Goal: Task Accomplishment & Management: Manage account settings

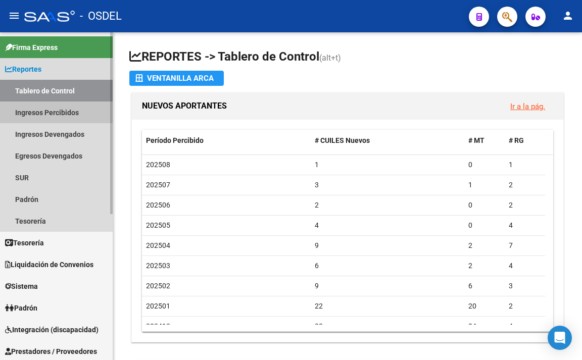
click at [71, 117] on link "Ingresos Percibidos" at bounding box center [56, 112] width 113 height 22
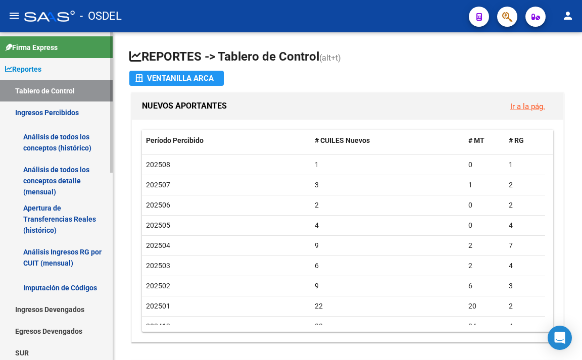
click at [72, 182] on link "Análisis de todos los conceptos detalle (mensual)" at bounding box center [56, 181] width 113 height 38
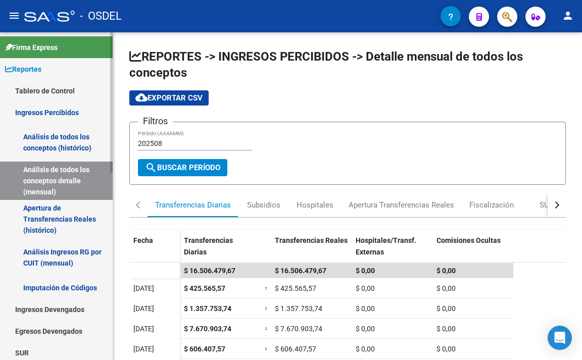
click at [72, 208] on link "Apertura de Transferencias Reales (histórico)" at bounding box center [56, 219] width 113 height 38
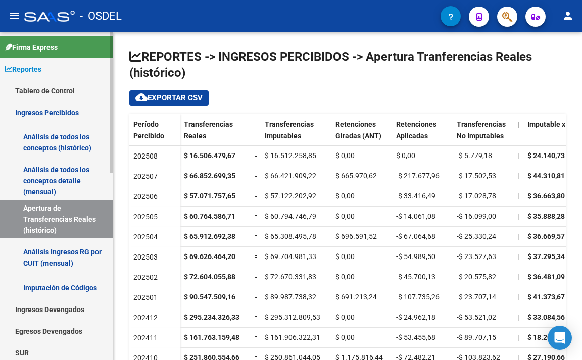
click at [63, 249] on link "Análisis Ingresos RG por CUIT (mensual)" at bounding box center [56, 257] width 113 height 38
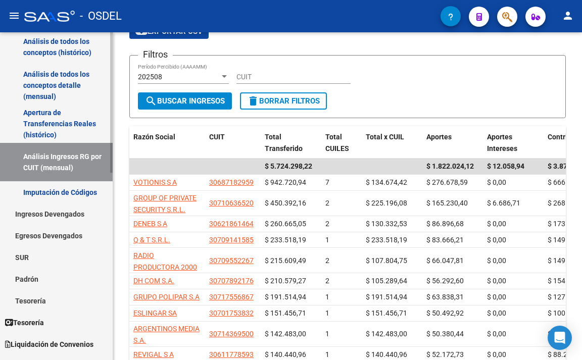
scroll to position [101, 0]
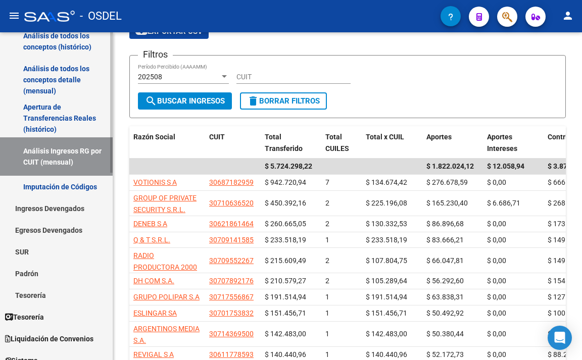
click at [34, 269] on link "Padrón" at bounding box center [56, 274] width 113 height 22
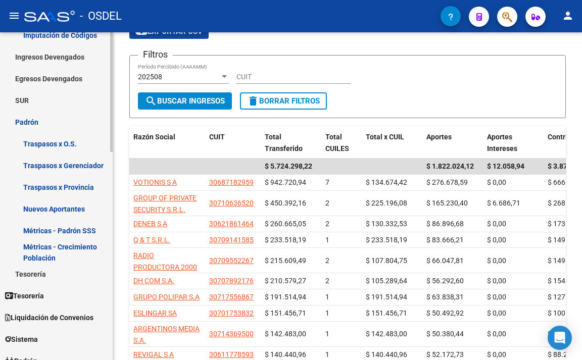
scroll to position [303, 0]
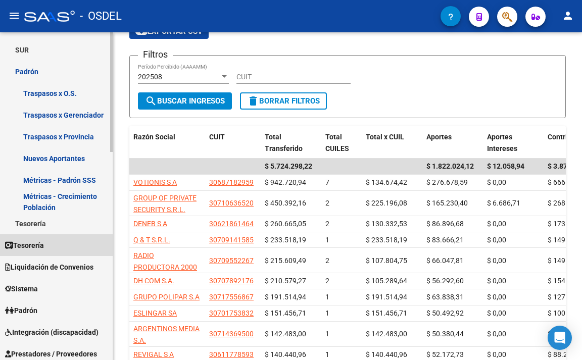
click at [34, 244] on span "Tesorería" at bounding box center [24, 245] width 39 height 11
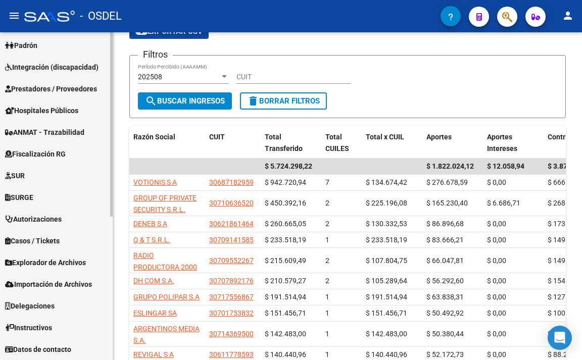
scroll to position [236, 0]
click at [37, 43] on span "Padrón" at bounding box center [21, 45] width 32 height 11
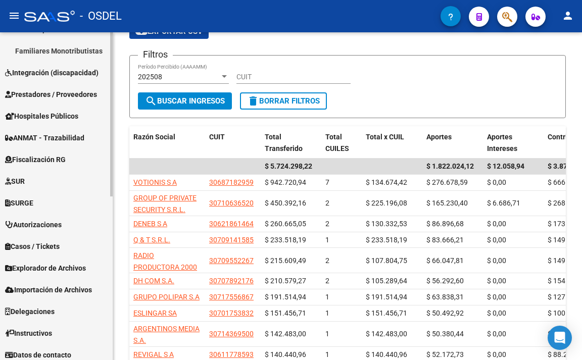
scroll to position [328, 0]
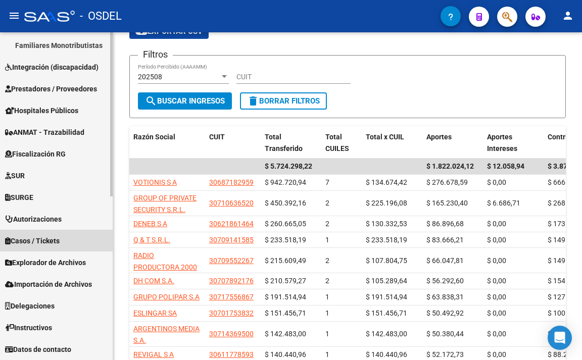
click at [56, 238] on span "Casos / Tickets" at bounding box center [32, 240] width 55 height 11
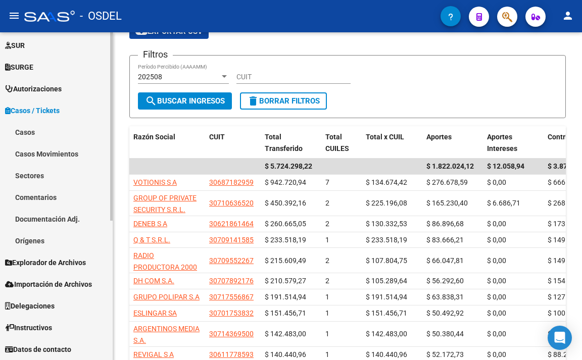
scroll to position [241, 0]
click at [50, 327] on span "Instructivos" at bounding box center [28, 327] width 47 height 11
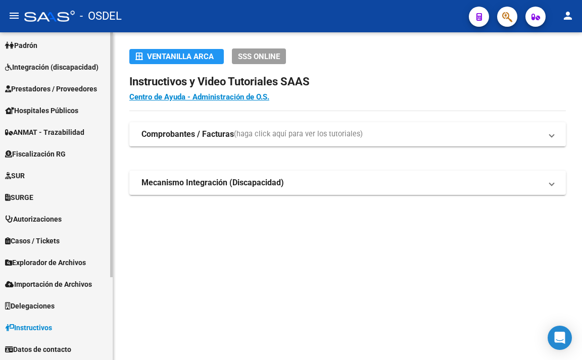
scroll to position [111, 0]
click at [45, 347] on span "Datos de contacto" at bounding box center [38, 349] width 66 height 11
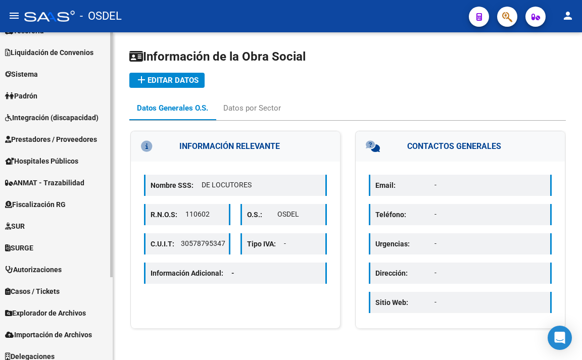
scroll to position [10, 0]
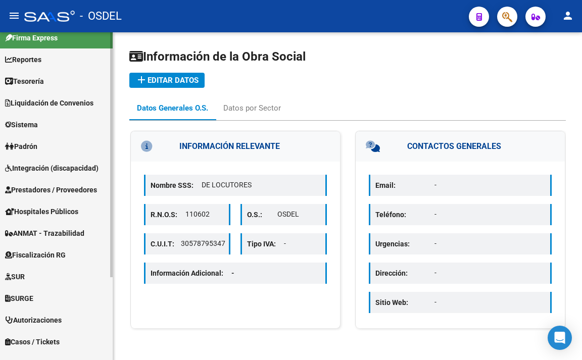
click at [45, 296] on link "SURGE" at bounding box center [56, 298] width 113 height 22
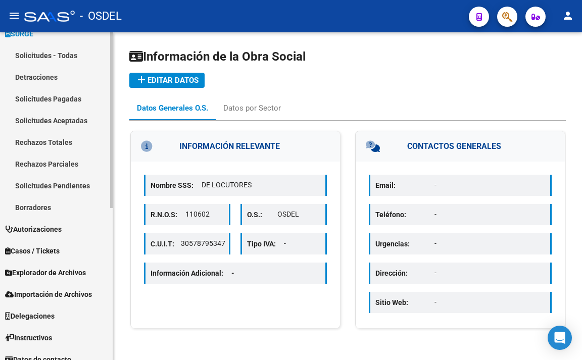
scroll to position [284, 0]
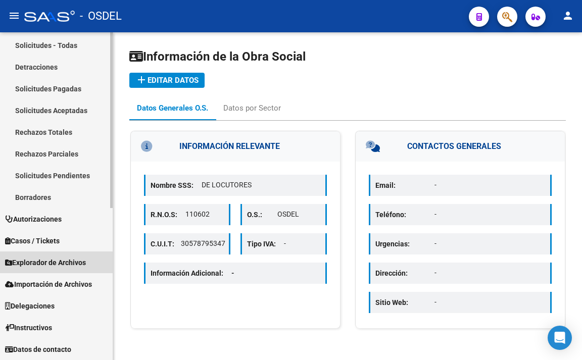
click at [46, 263] on span "Explorador de Archivos" at bounding box center [45, 262] width 81 height 11
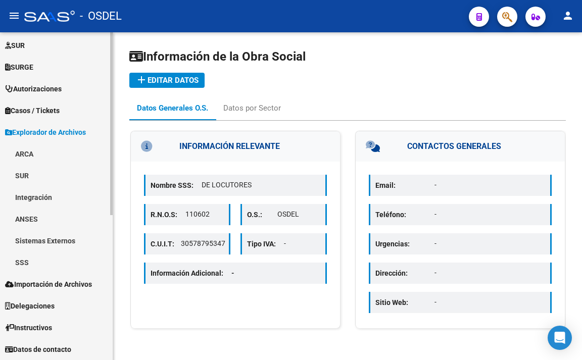
scroll to position [241, 0]
click at [46, 263] on link "SSS" at bounding box center [56, 262] width 113 height 22
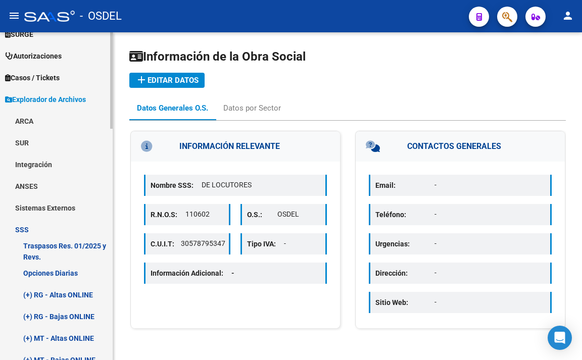
scroll to position [342, 0]
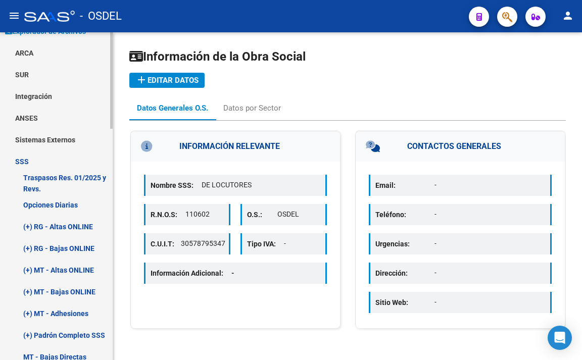
click at [61, 232] on link "(+) RG - Altas ONLINE" at bounding box center [56, 227] width 113 height 22
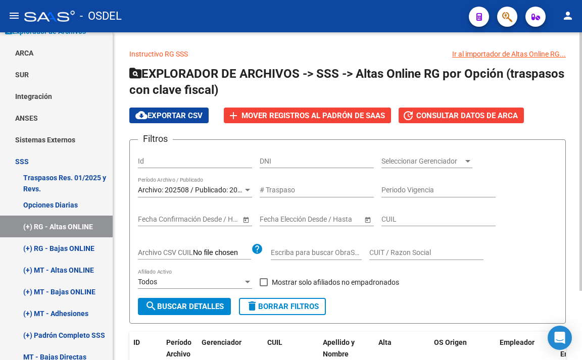
click at [206, 306] on span "search Buscar Detalles" at bounding box center [184, 306] width 79 height 9
click at [180, 305] on span "search Buscar Detalles" at bounding box center [184, 306] width 79 height 9
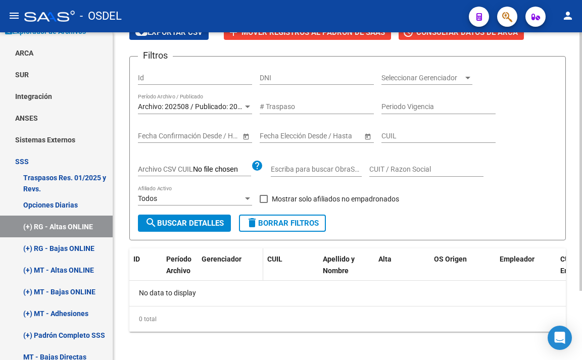
scroll to position [88, 0]
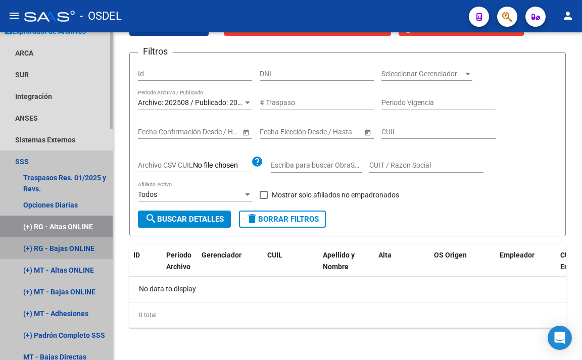
click at [64, 246] on link "(+) RG - Bajas ONLINE" at bounding box center [56, 248] width 113 height 22
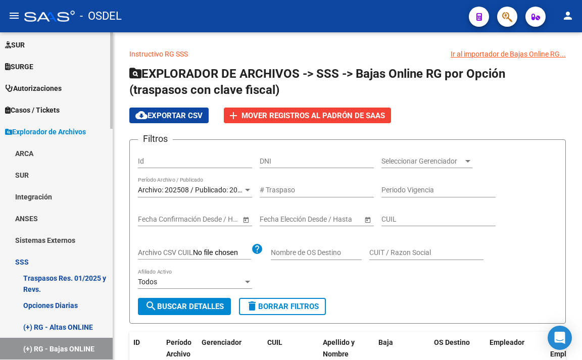
scroll to position [241, 0]
click at [196, 304] on span "search Buscar Detalles" at bounding box center [184, 306] width 79 height 9
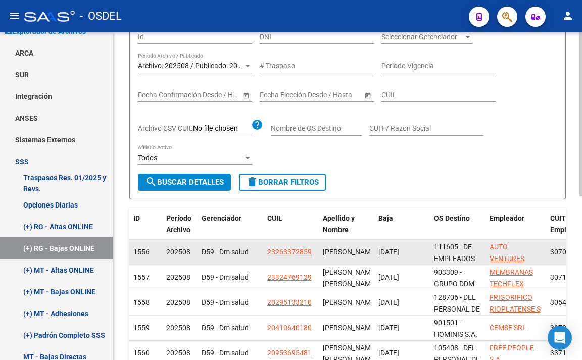
scroll to position [0, 0]
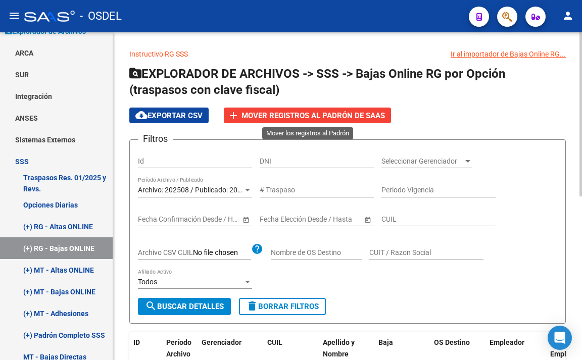
click at [310, 120] on span "Mover registros al PADRÓN de SAAS" at bounding box center [312, 115] width 143 height 9
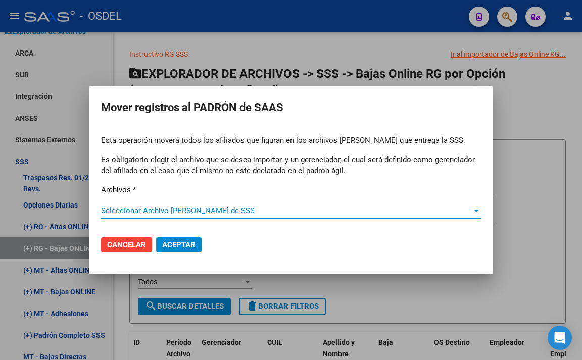
click at [173, 209] on span "Seleccionar Archivo de Padrón de SSS" at bounding box center [286, 210] width 371 height 9
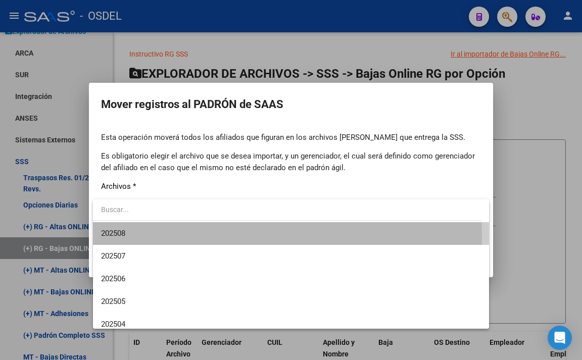
click at [175, 236] on span "202508" at bounding box center [291, 233] width 380 height 23
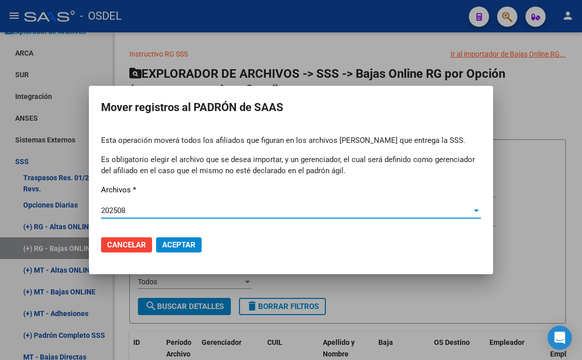
click at [171, 248] on span "Aceptar" at bounding box center [178, 244] width 33 height 9
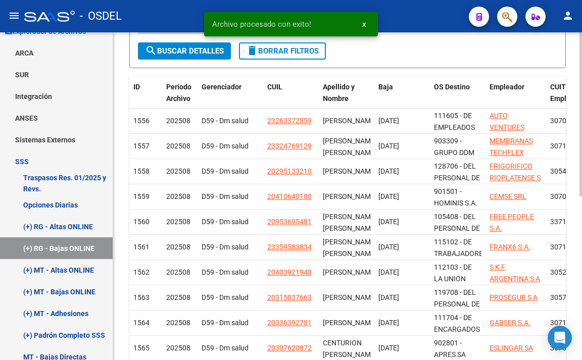
scroll to position [326, 0]
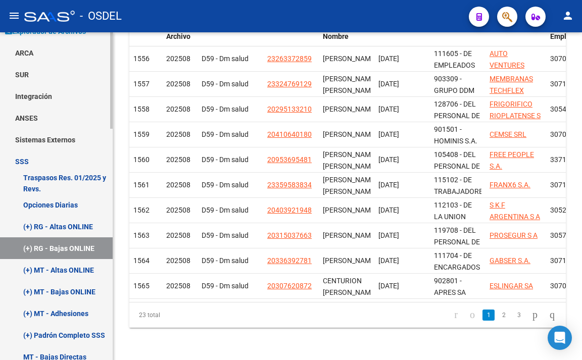
click at [73, 267] on link "(+) MT - Altas ONLINE" at bounding box center [56, 270] width 113 height 22
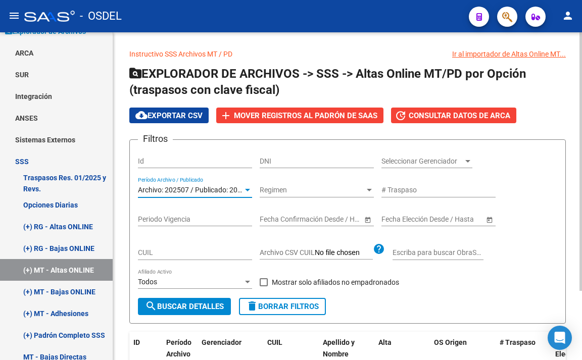
click at [237, 190] on span "Archivo: 202507 / Publicado: 202506" at bounding box center [196, 190] width 116 height 8
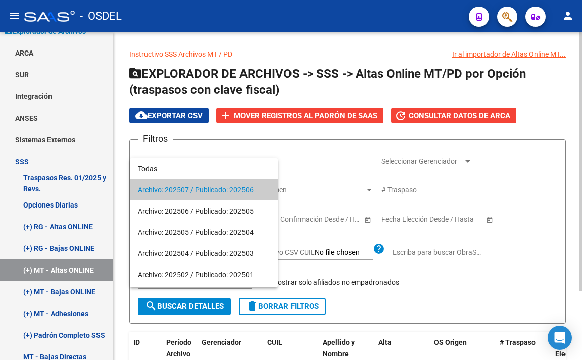
click at [237, 190] on span "Archivo: 202507 / Publicado: 202506" at bounding box center [204, 189] width 132 height 21
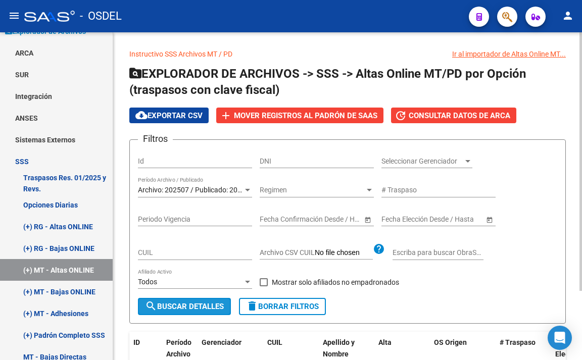
click at [194, 313] on button "search Buscar Detalles" at bounding box center [184, 306] width 93 height 17
click at [311, 39] on div "Instructivo SSS Archivos MT / PD Ir al importador de Altas Online MT... EXPLORA…" at bounding box center [347, 239] width 469 height 415
click at [195, 303] on span "search Buscar Detalles" at bounding box center [184, 306] width 79 height 9
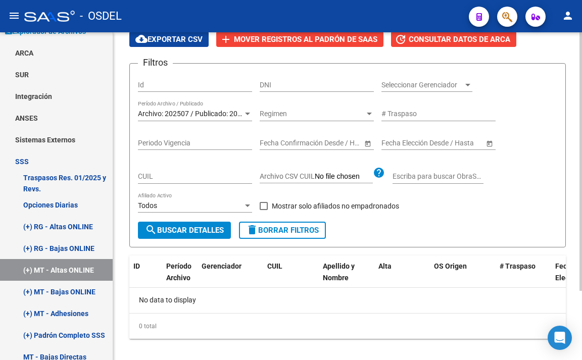
scroll to position [88, 0]
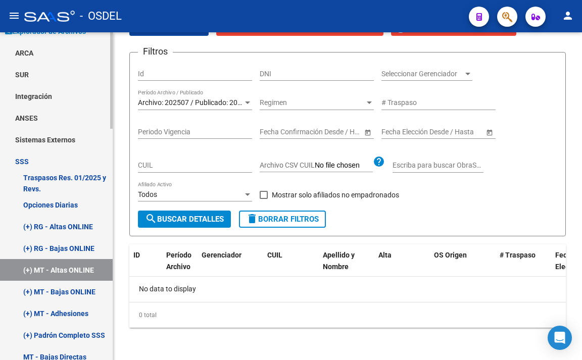
click at [79, 288] on link "(+) MT - Bajas ONLINE" at bounding box center [56, 292] width 113 height 22
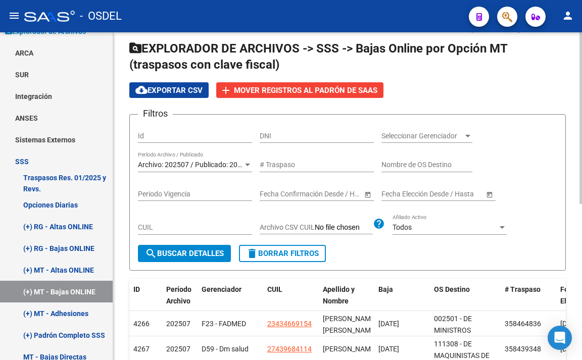
scroll to position [50, 0]
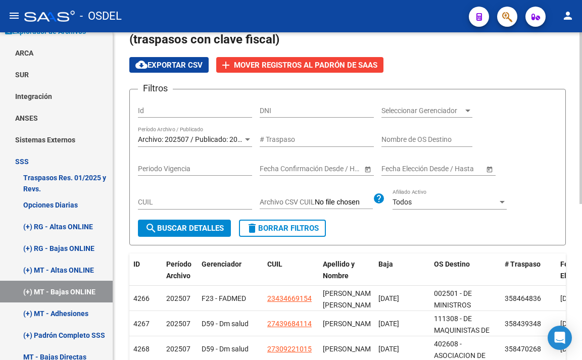
click at [210, 232] on span "search Buscar Detalles" at bounding box center [184, 228] width 79 height 9
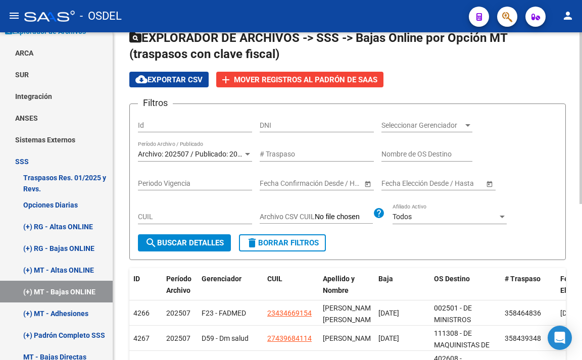
scroll to position [0, 0]
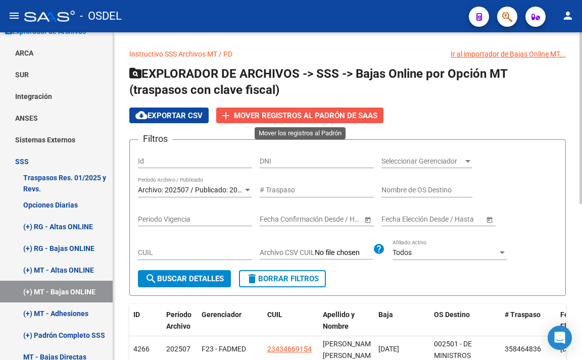
click at [277, 113] on span "Mover registros al PADRÓN de SAAS" at bounding box center [305, 115] width 143 height 9
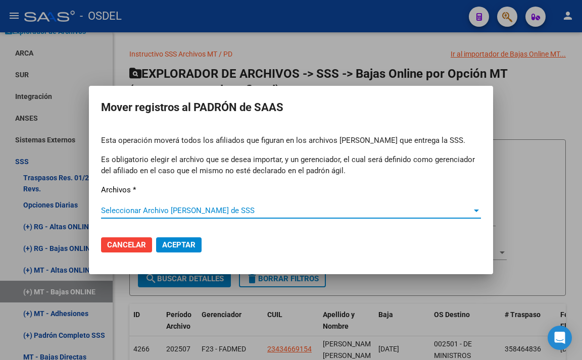
click at [170, 212] on span "Seleccionar Archivo de Padrón de SSS" at bounding box center [286, 210] width 371 height 9
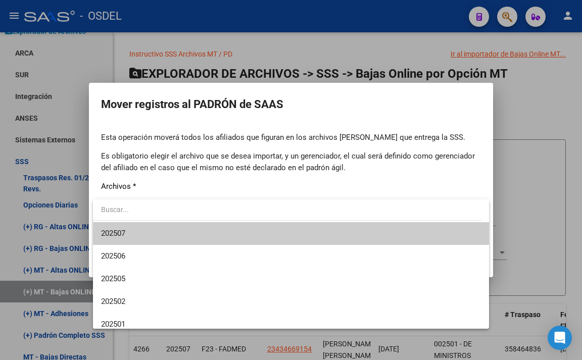
click at [171, 236] on span "202507" at bounding box center [291, 233] width 380 height 23
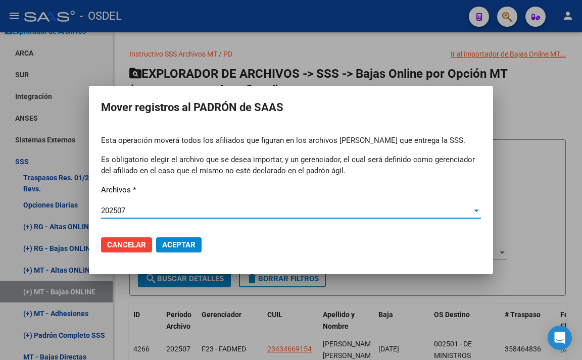
click at [186, 249] on span "Aceptar" at bounding box center [178, 244] width 33 height 9
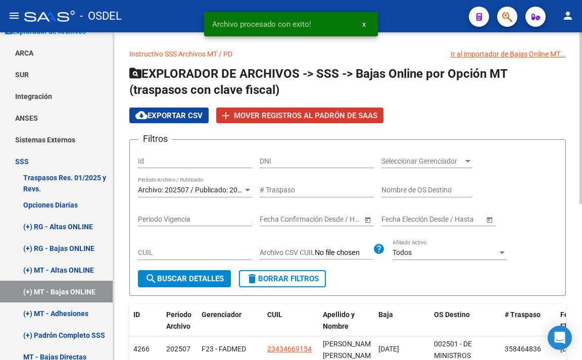
scroll to position [50, 0]
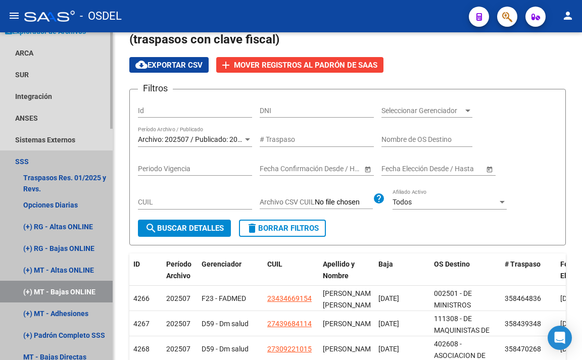
click at [92, 291] on link "(+) MT - Bajas ONLINE" at bounding box center [56, 292] width 113 height 22
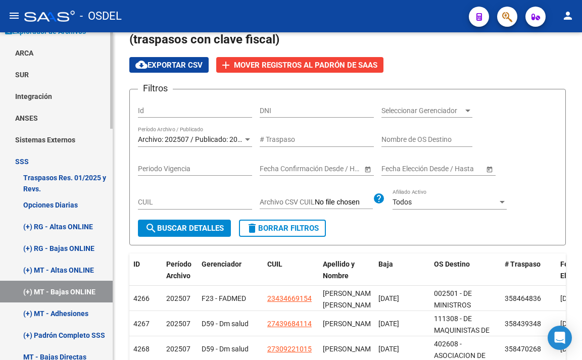
scroll to position [392, 0]
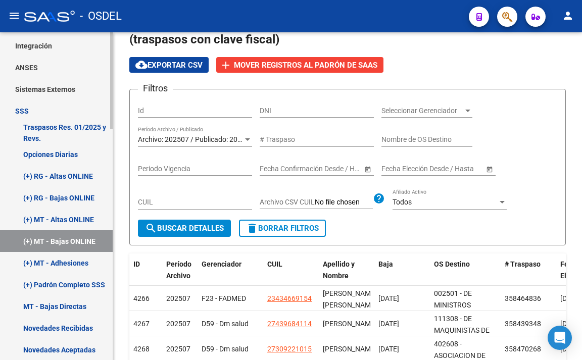
click at [66, 269] on link "(+) MT - Adhesiones" at bounding box center [56, 263] width 113 height 22
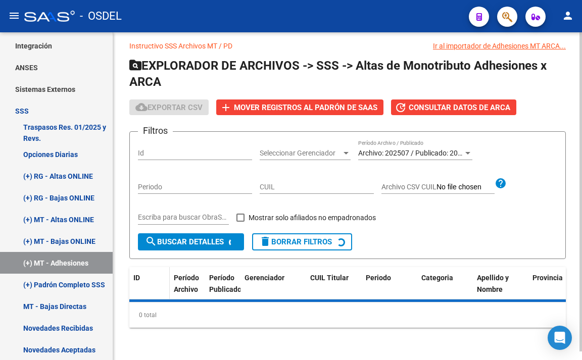
scroll to position [42, 0]
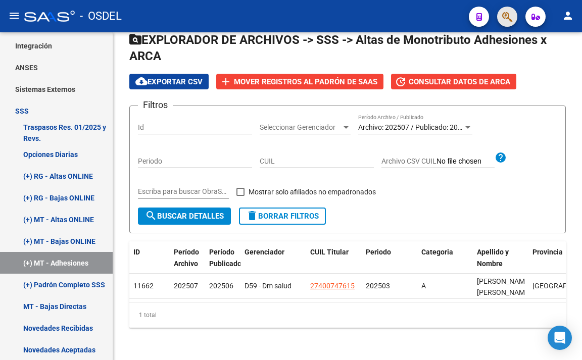
click at [501, 12] on button "button" at bounding box center [507, 17] width 20 height 20
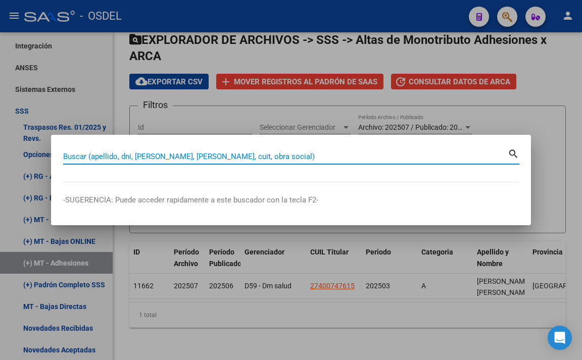
click at [365, 161] on input "Buscar (apellido, dni, [PERSON_NAME], [PERSON_NAME], cuit, obra social)" at bounding box center [285, 156] width 444 height 9
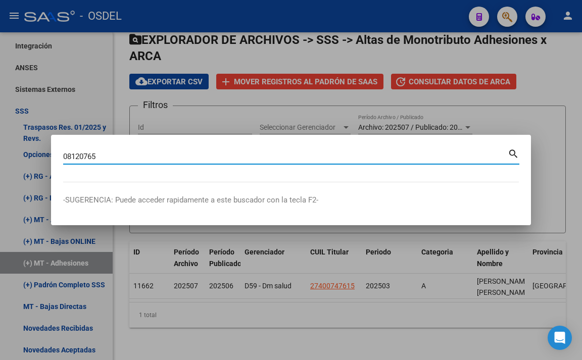
type input "08120765"
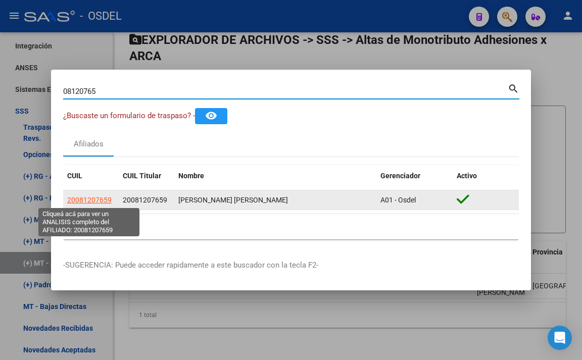
click at [81, 201] on span "20081207659" at bounding box center [89, 200] width 44 height 8
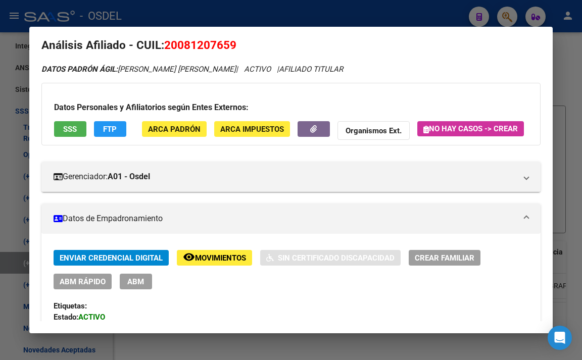
scroll to position [50, 0]
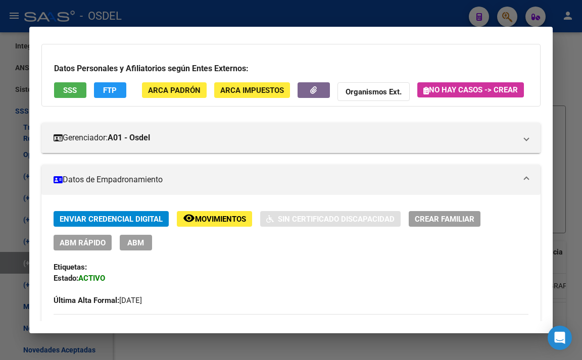
click at [138, 224] on span "Enviar Credencial Digital" at bounding box center [111, 219] width 103 height 9
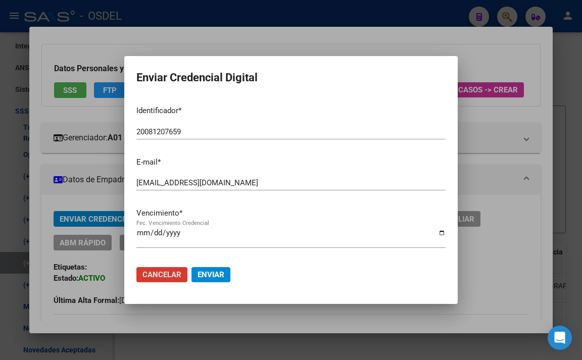
click at [140, 235] on input "2025-09-19" at bounding box center [290, 237] width 309 height 16
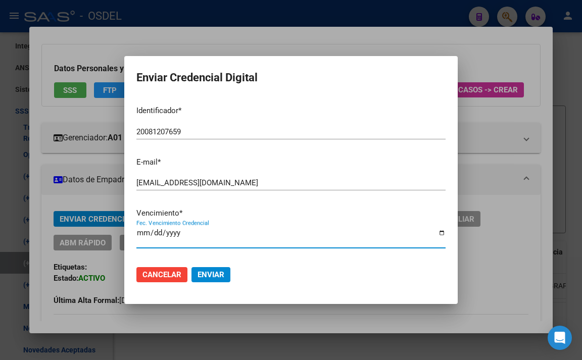
type input "2025-09-03"
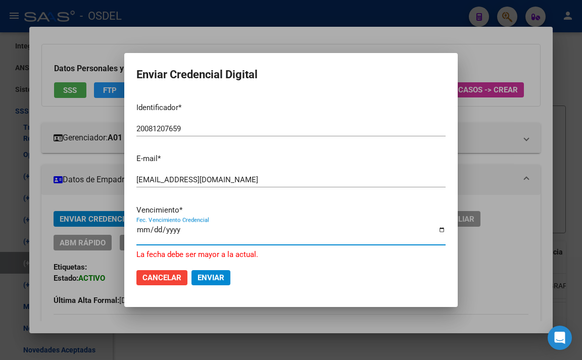
type input "2025-12-31"
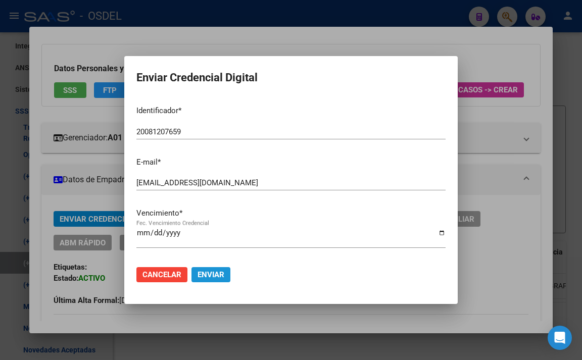
click at [212, 277] on span "Enviar" at bounding box center [210, 274] width 27 height 9
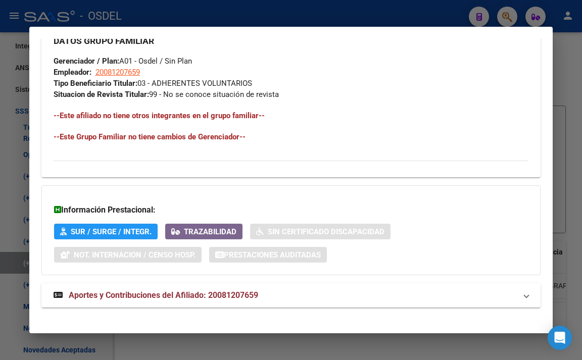
scroll to position [574, 0]
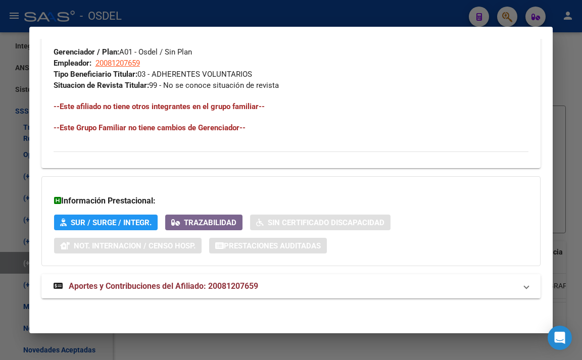
click at [217, 291] on strong "Aportes y Contribuciones del Afiliado: 20081207659" at bounding box center [156, 286] width 204 height 12
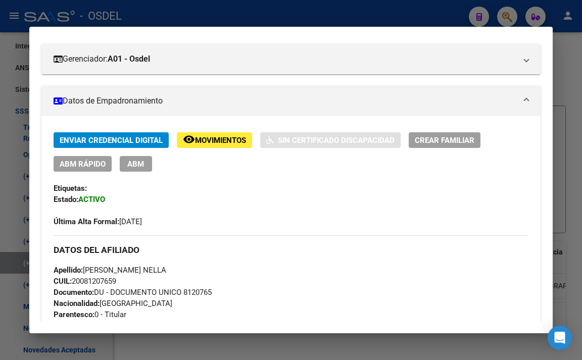
scroll to position [120, 0]
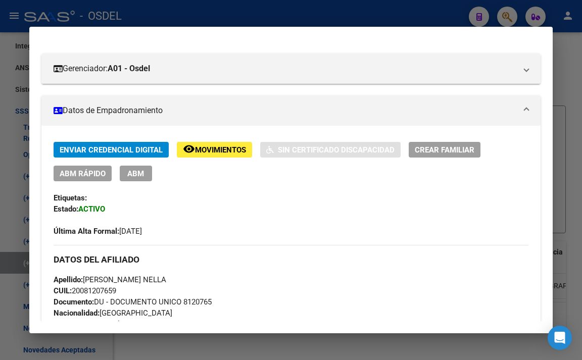
click at [569, 72] on div at bounding box center [291, 180] width 582 height 360
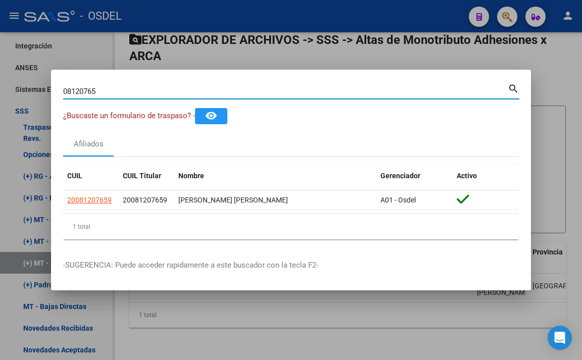
click at [447, 91] on input "08120765" at bounding box center [285, 91] width 444 height 9
type input "0"
type input "perez nella"
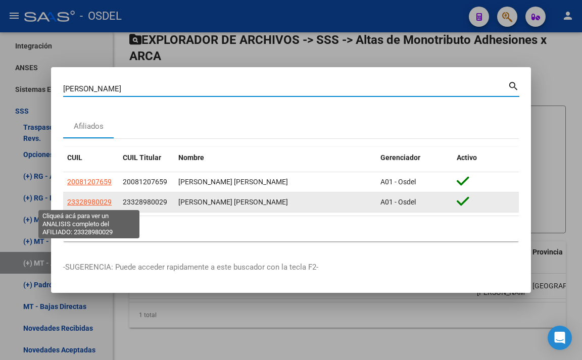
click at [102, 202] on span "23328980029" at bounding box center [89, 202] width 44 height 8
type textarea "23328980029"
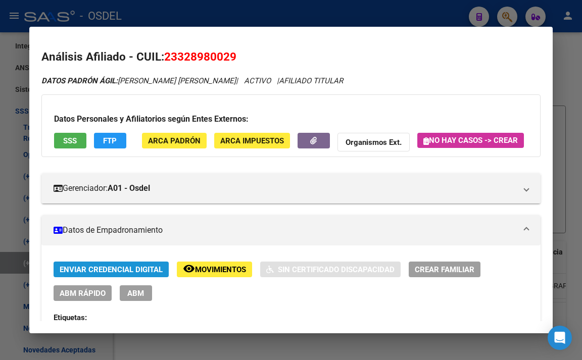
click at [158, 274] on span "Enviar Credencial Digital" at bounding box center [111, 269] width 103 height 9
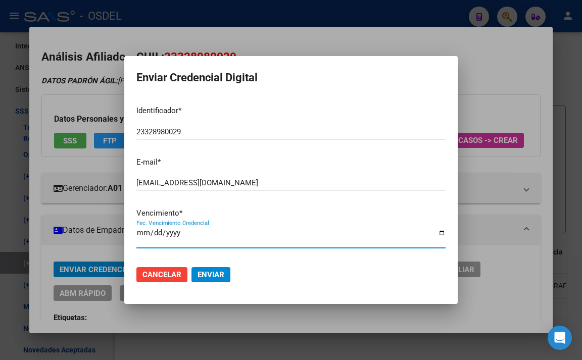
click at [142, 237] on input "2025-09-19" at bounding box center [290, 237] width 309 height 16
type input "2025-09-03"
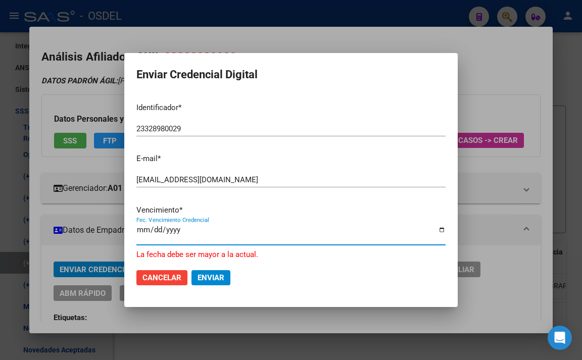
type input "2025-12-31"
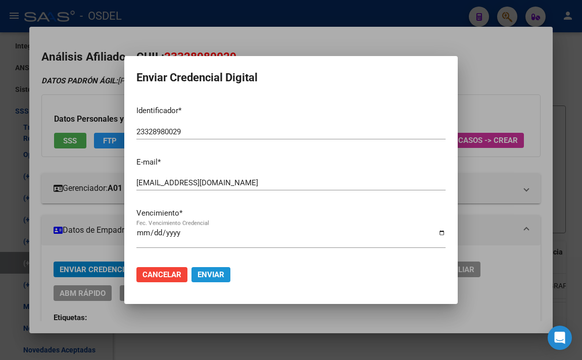
click at [206, 273] on span "Enviar" at bounding box center [210, 274] width 27 height 9
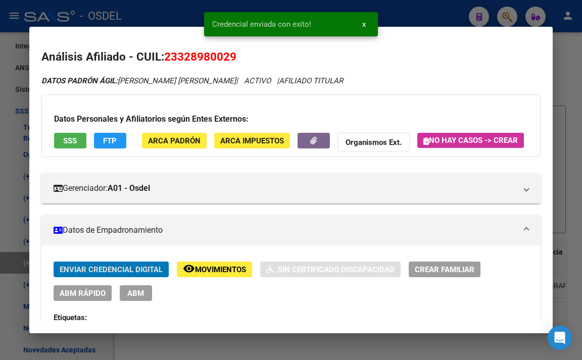
click at [566, 83] on div at bounding box center [291, 180] width 582 height 360
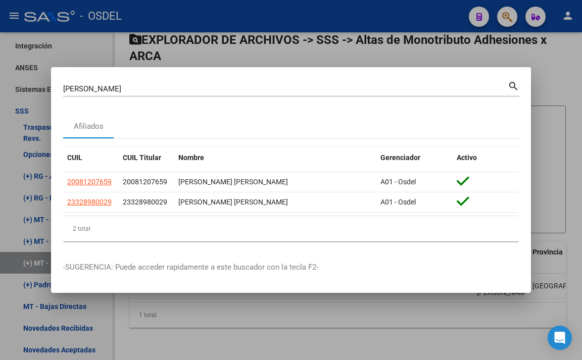
click at [548, 65] on div at bounding box center [291, 180] width 582 height 360
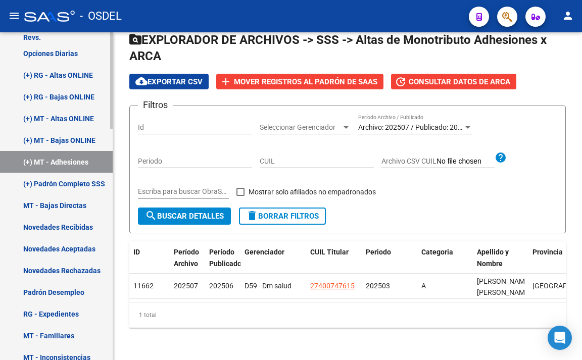
scroll to position [544, 0]
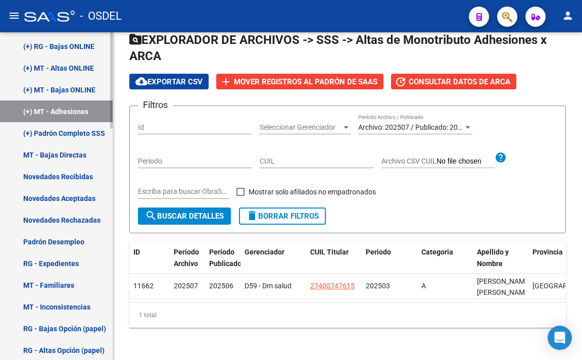
click at [69, 126] on link "(+) Padrón Completo SSS" at bounding box center [56, 133] width 113 height 22
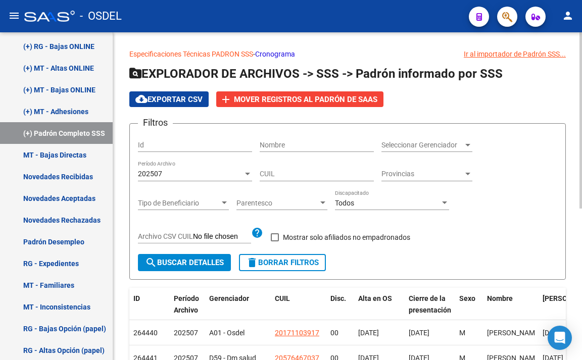
click at [281, 52] on link "Cronograma" at bounding box center [275, 54] width 40 height 8
click at [185, 168] on div "202507 Período Archivo" at bounding box center [195, 171] width 114 height 20
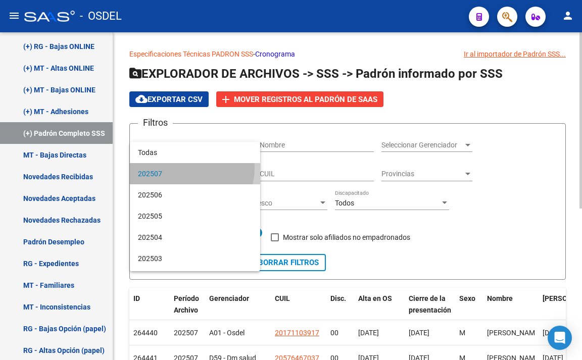
click at [185, 168] on span "202507" at bounding box center [195, 173] width 114 height 21
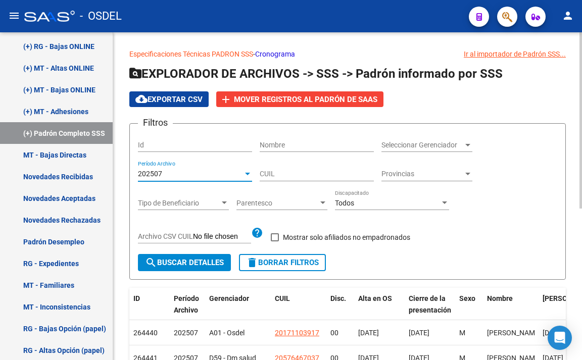
click at [197, 263] on span "search Buscar Detalles" at bounding box center [184, 262] width 79 height 9
click at [424, 148] on span "Seleccionar Gerenciador" at bounding box center [422, 145] width 82 height 9
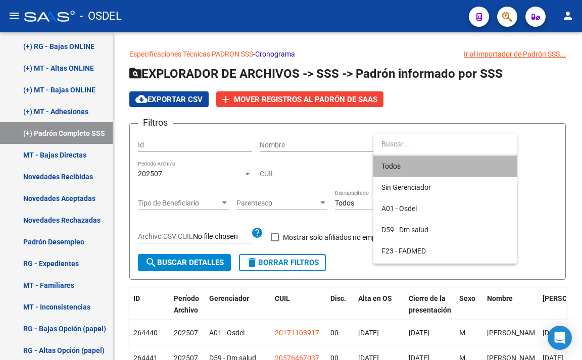
click at [424, 163] on span "Todos" at bounding box center [444, 166] width 127 height 21
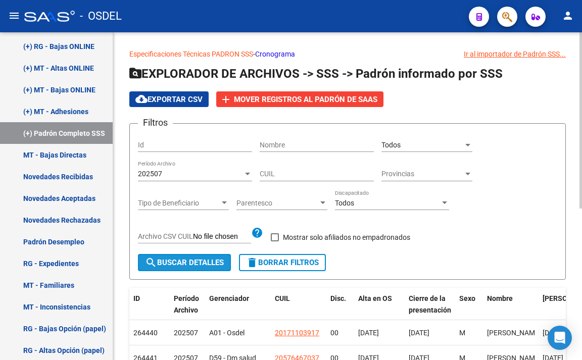
click at [187, 256] on button "search Buscar Detalles" at bounding box center [184, 262] width 93 height 17
click at [459, 143] on div "Todos" at bounding box center [422, 145] width 82 height 9
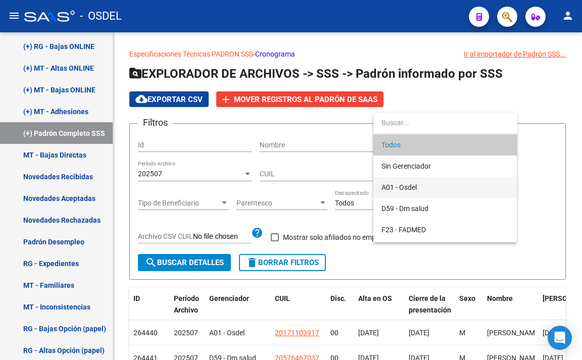
click at [421, 192] on span "A01 - Osdel" at bounding box center [444, 187] width 127 height 21
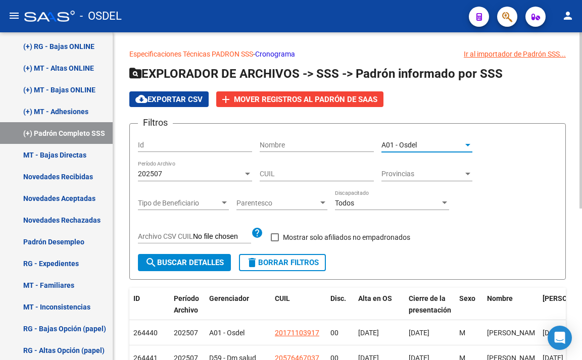
click at [199, 266] on span "search Buscar Detalles" at bounding box center [184, 262] width 79 height 9
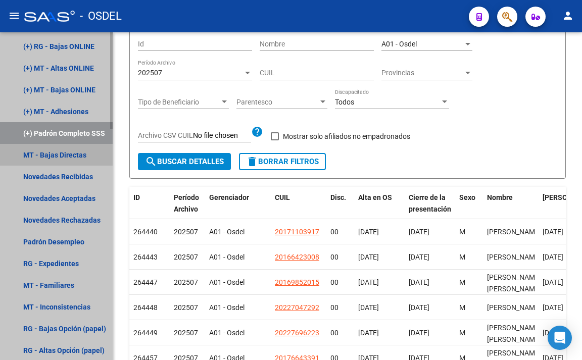
click at [71, 156] on link "MT - Bajas Directas" at bounding box center [56, 155] width 113 height 22
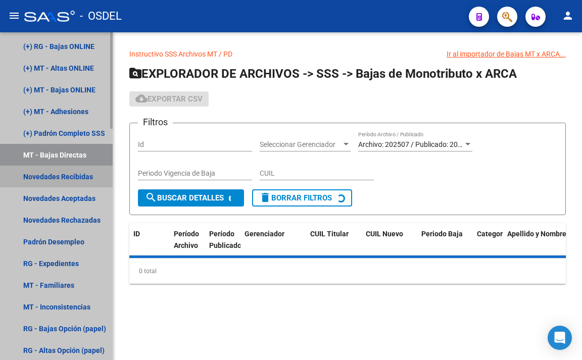
click at [77, 180] on link "Novedades Recibidas" at bounding box center [56, 177] width 113 height 22
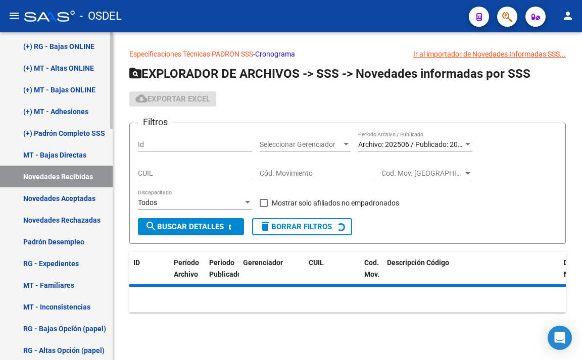
click at [92, 200] on link "Novedades Aceptadas" at bounding box center [56, 198] width 113 height 22
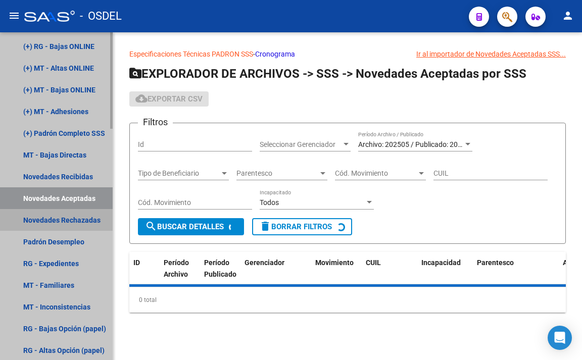
click at [97, 217] on link "Novedades Rechazadas" at bounding box center [56, 220] width 113 height 22
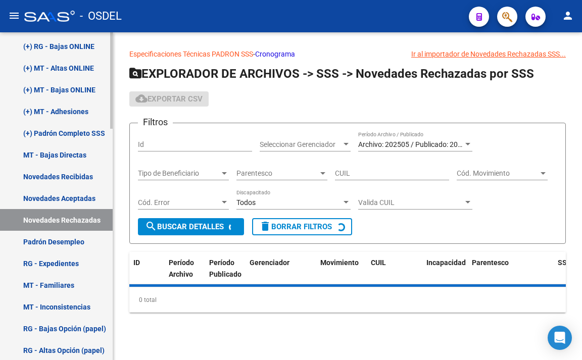
click at [81, 200] on link "Novedades Aceptadas" at bounding box center [56, 198] width 113 height 22
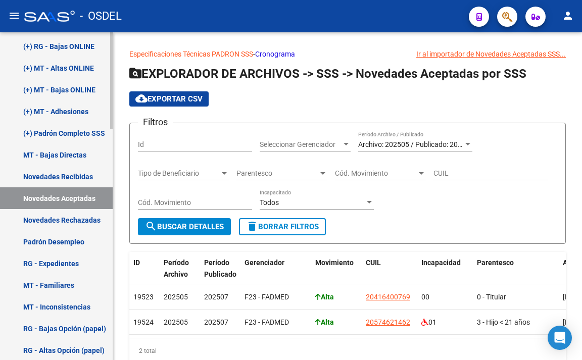
click at [86, 176] on link "Novedades Recibidas" at bounding box center [56, 177] width 113 height 22
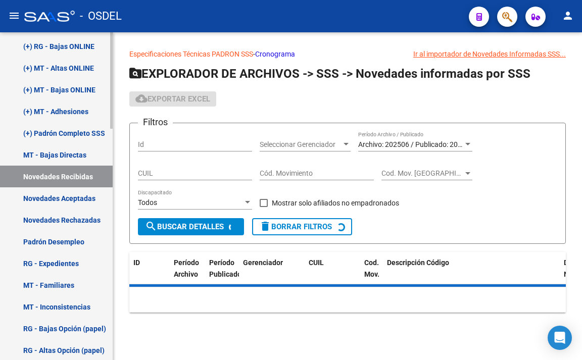
click at [86, 192] on link "Novedades Aceptadas" at bounding box center [56, 198] width 113 height 22
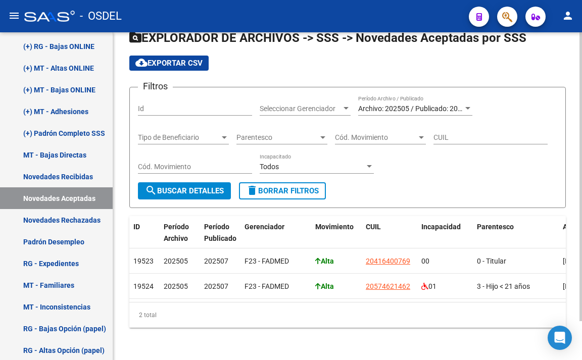
drag, startPoint x: 139, startPoint y: 314, endPoint x: 160, endPoint y: 317, distance: 21.0
click at [159, 317] on div "2 total" at bounding box center [347, 314] width 436 height 25
click at [165, 317] on div "2 total" at bounding box center [347, 314] width 436 height 25
click at [208, 323] on div "2 total" at bounding box center [347, 314] width 436 height 25
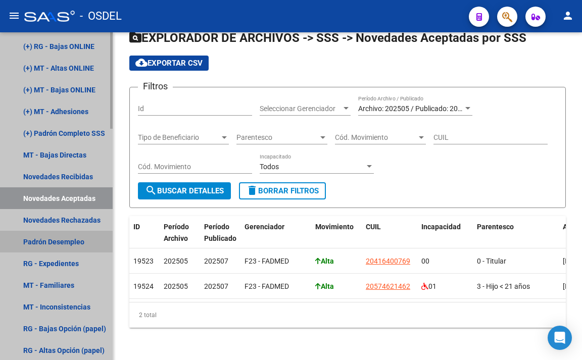
click at [67, 245] on link "Padrón Desempleo" at bounding box center [56, 242] width 113 height 22
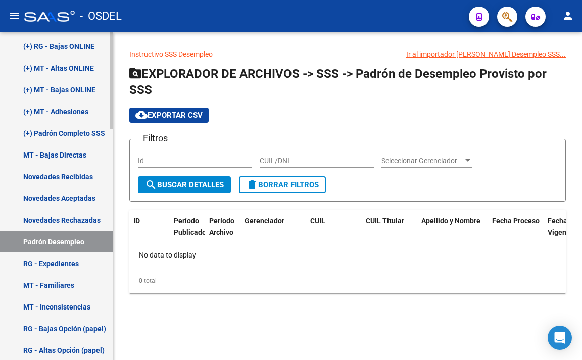
click at [73, 221] on link "Novedades Rechazadas" at bounding box center [56, 220] width 113 height 22
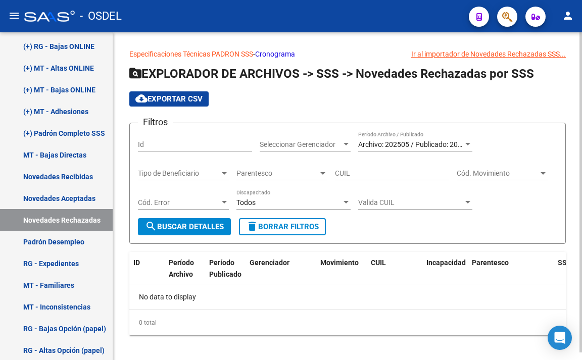
click at [376, 139] on div "Archivo: 202505 / Publicado: 202507 Período Archivo / Publicado" at bounding box center [415, 141] width 114 height 20
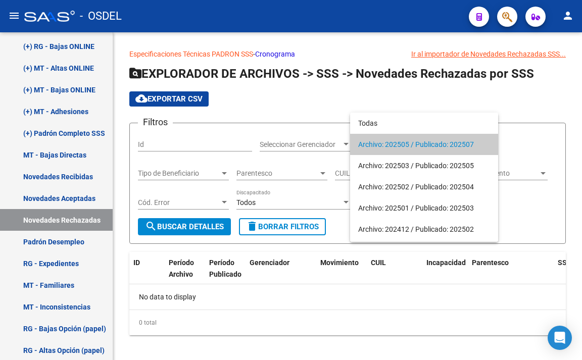
click at [376, 140] on span "Archivo: 202505 / Publicado: 202507" at bounding box center [424, 144] width 132 height 21
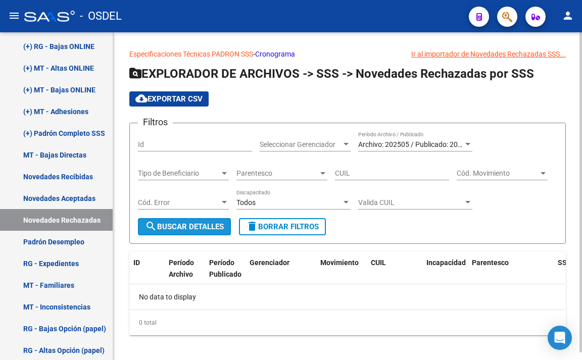
click at [189, 223] on span "search Buscar Detalles" at bounding box center [184, 226] width 79 height 9
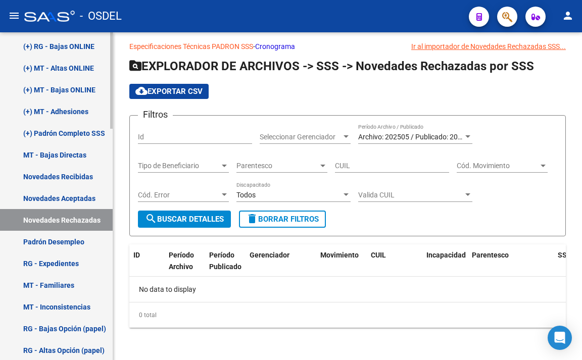
click at [42, 245] on link "Padrón Desempleo" at bounding box center [56, 242] width 113 height 22
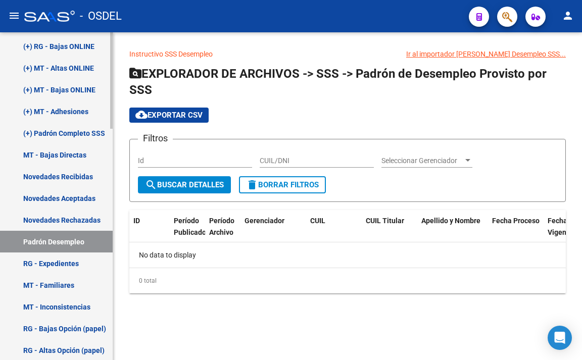
click at [64, 263] on link "RG - Expedientes" at bounding box center [56, 263] width 113 height 22
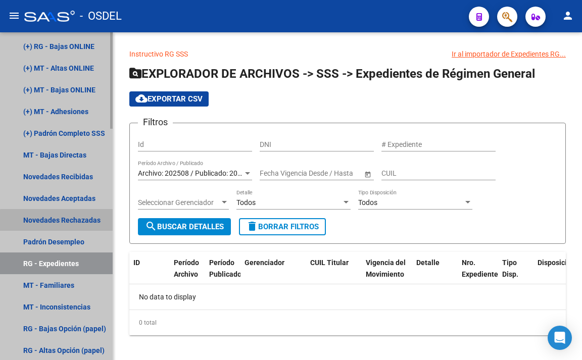
click at [76, 222] on link "Novedades Rechazadas" at bounding box center [56, 220] width 113 height 22
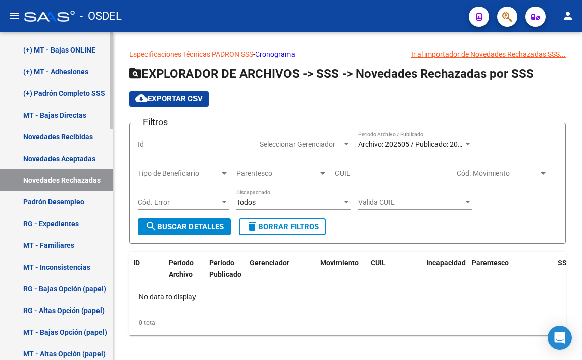
scroll to position [594, 0]
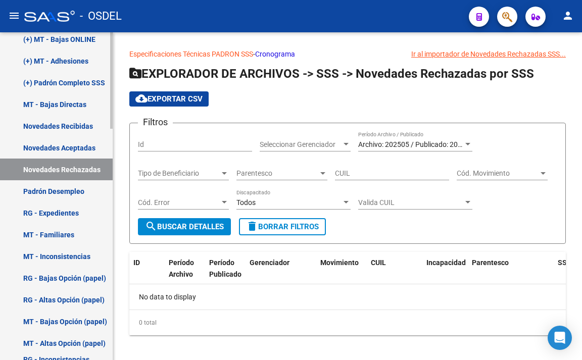
click at [66, 196] on link "Padrón Desempleo" at bounding box center [56, 191] width 113 height 22
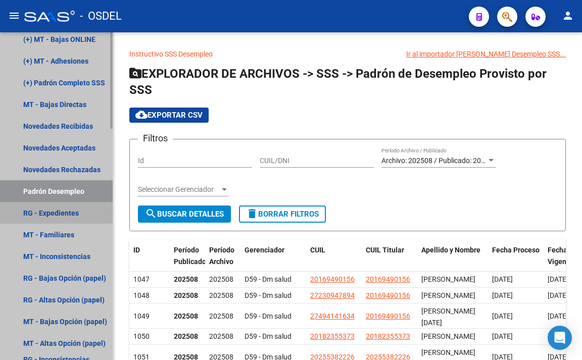
click at [72, 217] on link "RG - Expedientes" at bounding box center [56, 213] width 113 height 22
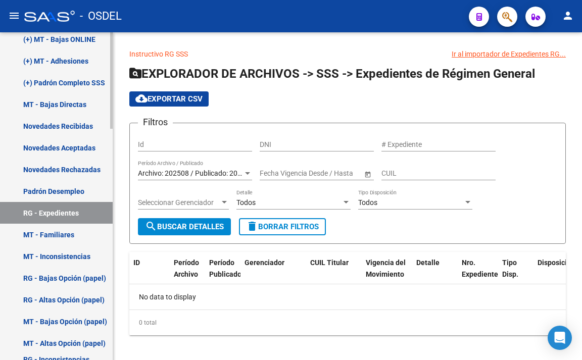
click at [70, 230] on link "MT - Familiares" at bounding box center [56, 235] width 113 height 22
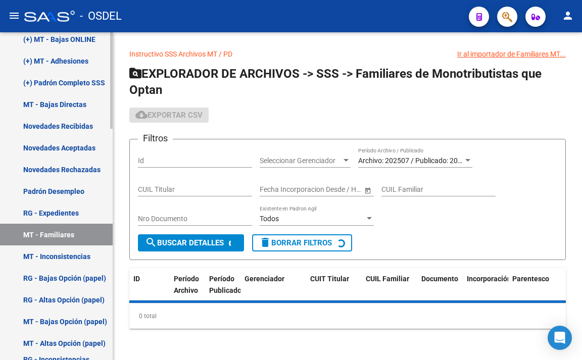
click at [91, 250] on link "MT - Inconsistencias" at bounding box center [56, 256] width 113 height 22
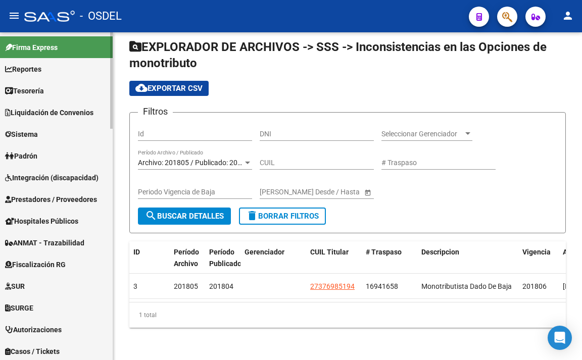
click at [43, 158] on link "Padrón" at bounding box center [56, 156] width 113 height 22
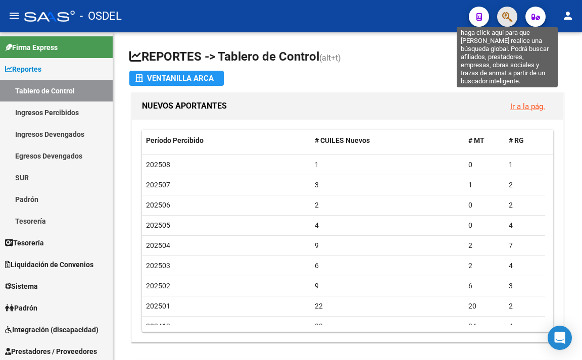
click at [505, 18] on icon "button" at bounding box center [507, 17] width 10 height 12
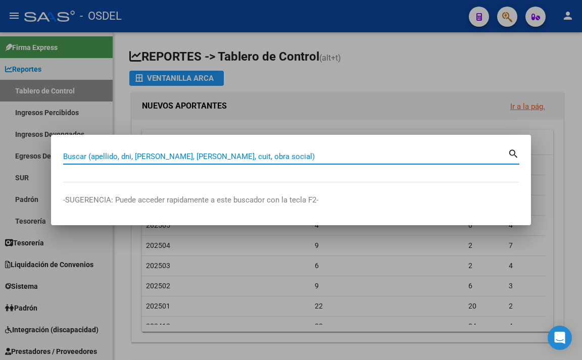
click at [411, 157] on input "Buscar (apellido, dni, [PERSON_NAME], [PERSON_NAME], cuit, obra social)" at bounding box center [285, 156] width 444 height 9
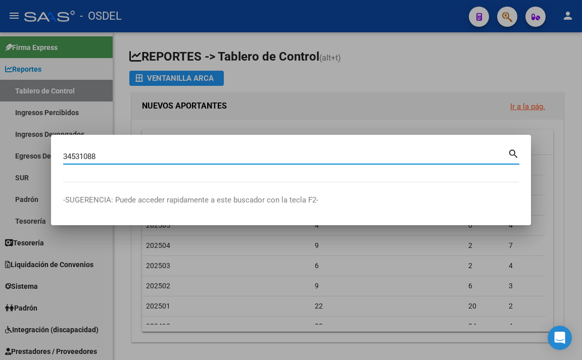
type input "34531088"
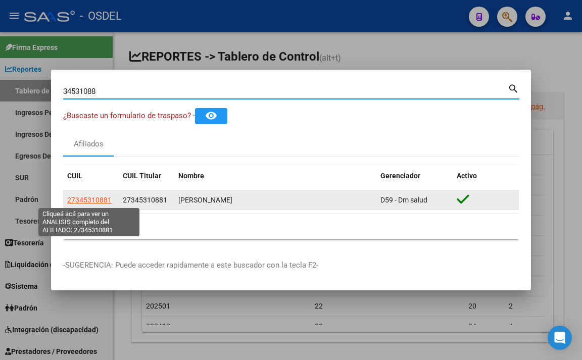
click at [104, 202] on span "27345310881" at bounding box center [89, 200] width 44 height 8
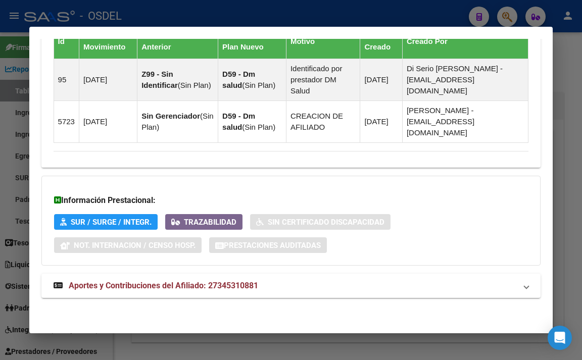
scroll to position [862, 0]
click at [306, 285] on mat-panel-title "Aportes y Contribuciones del Afiliado: 27345310881" at bounding box center [285, 286] width 463 height 12
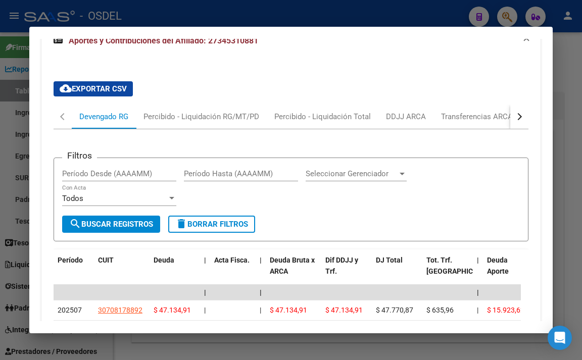
scroll to position [1087, 0]
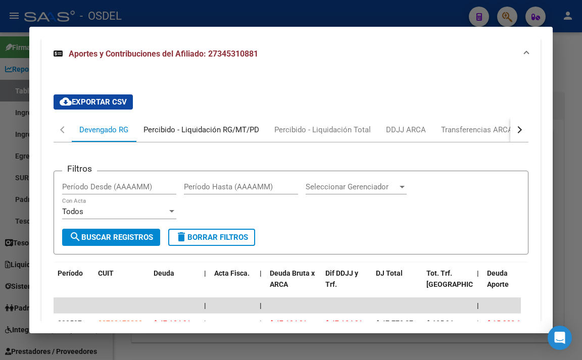
click at [240, 135] on div "Percibido - Liquidación RG/MT/PD" at bounding box center [201, 129] width 116 height 11
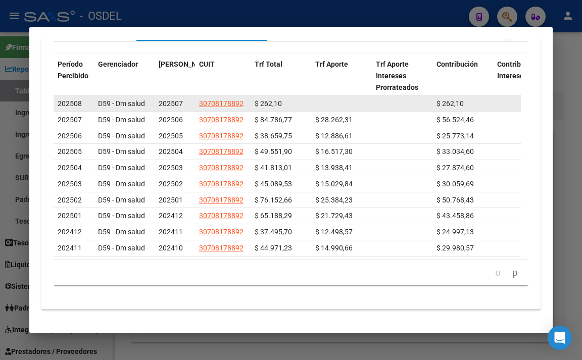
scroll to position [1137, 0]
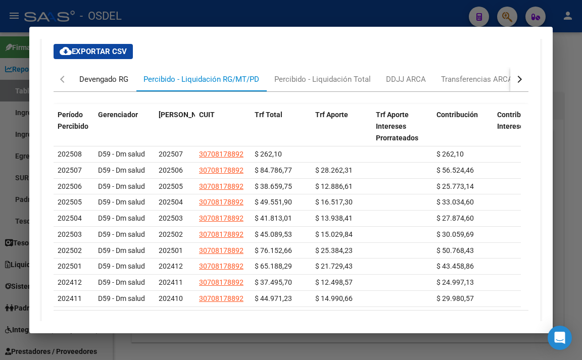
click at [111, 85] on div "Devengado RG" at bounding box center [103, 79] width 49 height 11
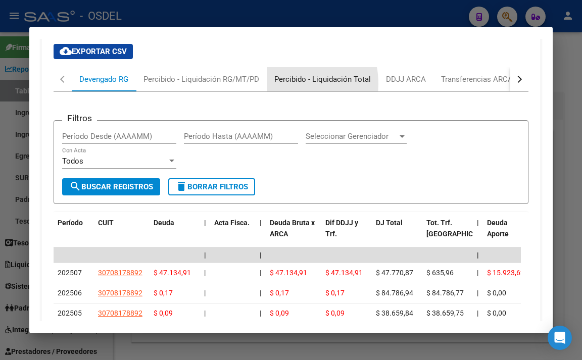
click at [282, 85] on div "Percibido - Liquidación Total" at bounding box center [322, 79] width 96 height 11
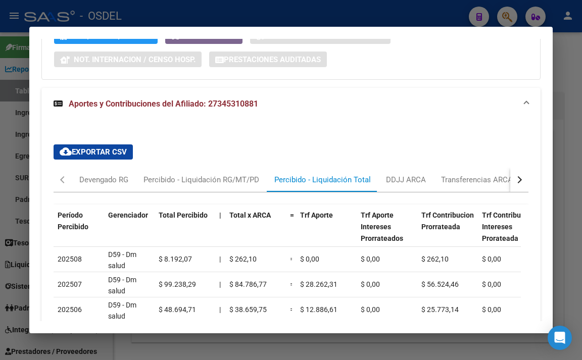
scroll to position [1080, 0]
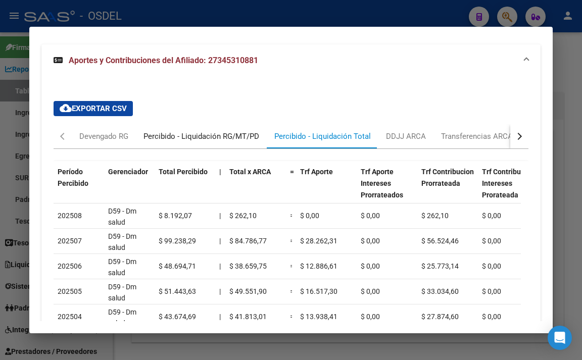
click at [244, 148] on div "Percibido - Liquidación RG/MT/PD" at bounding box center [201, 136] width 131 height 24
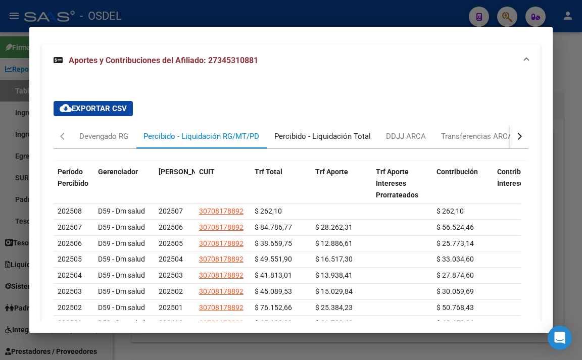
click at [293, 142] on div "Percibido - Liquidación Total" at bounding box center [322, 136] width 96 height 11
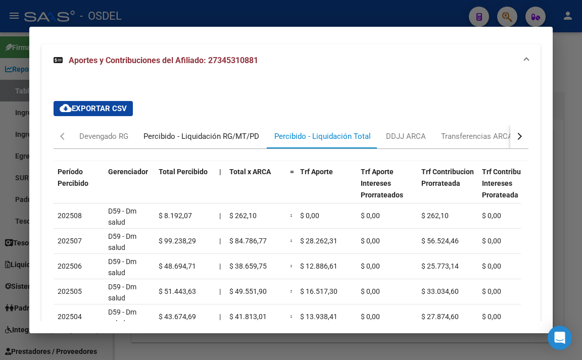
click at [214, 142] on div "Percibido - Liquidación RG/MT/PD" at bounding box center [201, 136] width 116 height 11
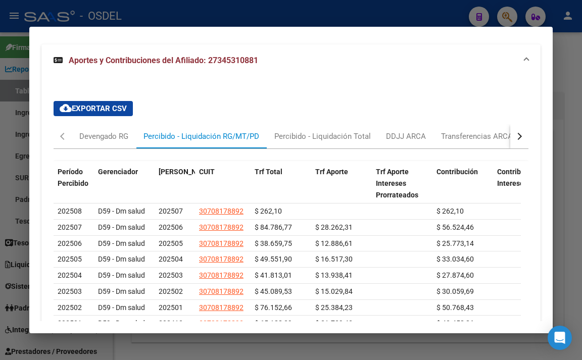
click at [228, 15] on div at bounding box center [291, 180] width 582 height 360
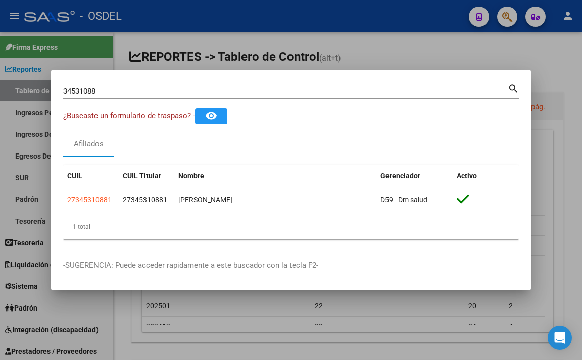
click at [228, 15] on div at bounding box center [291, 180] width 582 height 360
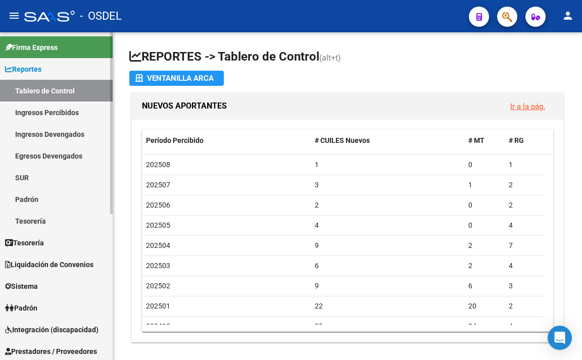
click at [48, 210] on link "Padrón" at bounding box center [56, 199] width 113 height 22
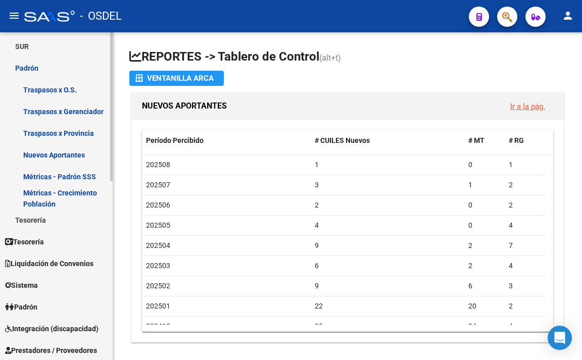
scroll to position [151, 0]
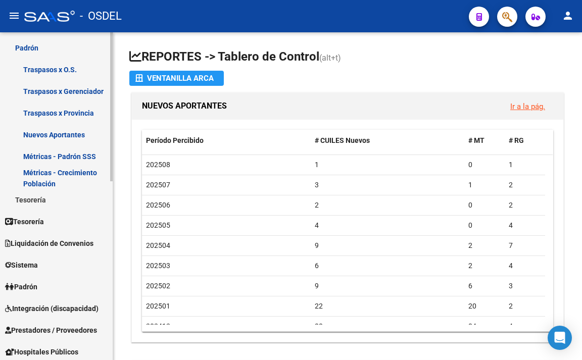
click at [56, 264] on link "Sistema" at bounding box center [56, 265] width 113 height 22
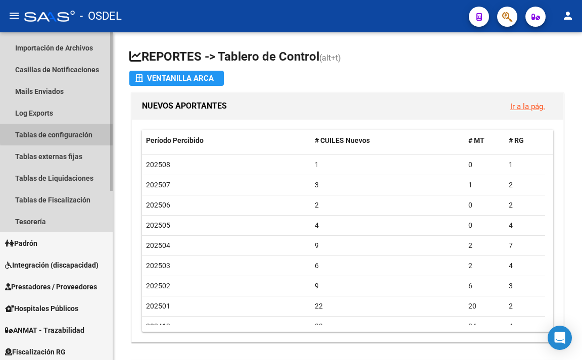
click at [69, 132] on link "Tablas de configuración" at bounding box center [56, 135] width 113 height 22
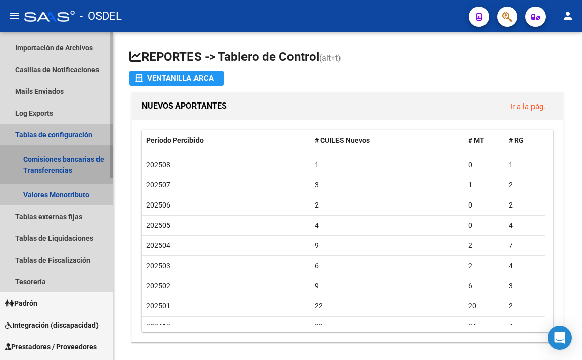
click at [73, 164] on link "Comisiones bancarias de Transferencias" at bounding box center [56, 164] width 113 height 38
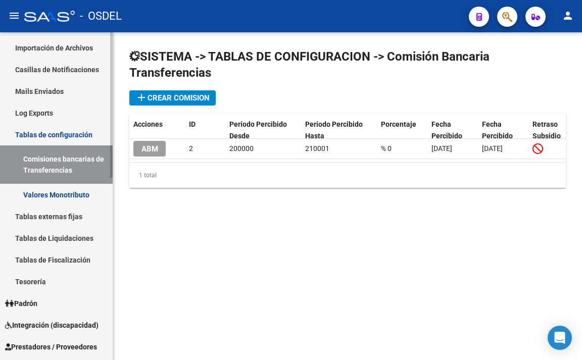
click at [66, 215] on link "Tablas externas fijas" at bounding box center [56, 217] width 113 height 22
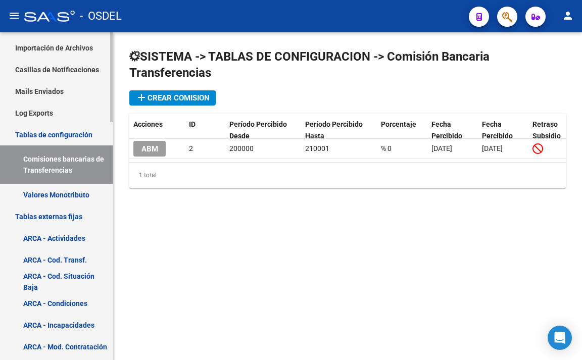
click at [67, 236] on link "ARCA - Actividades" at bounding box center [56, 238] width 113 height 22
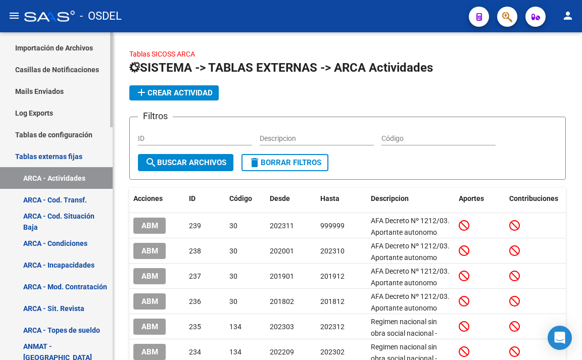
click at [80, 198] on link "ARCA - Cod. Transf." at bounding box center [56, 200] width 113 height 22
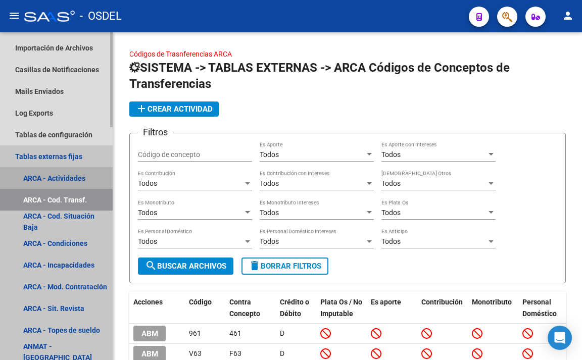
click at [78, 183] on link "ARCA - Actividades" at bounding box center [56, 178] width 113 height 22
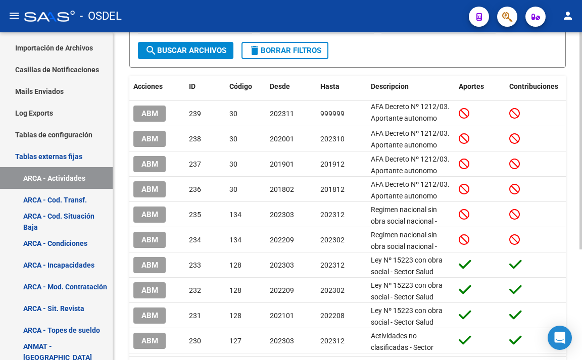
scroll to position [145, 0]
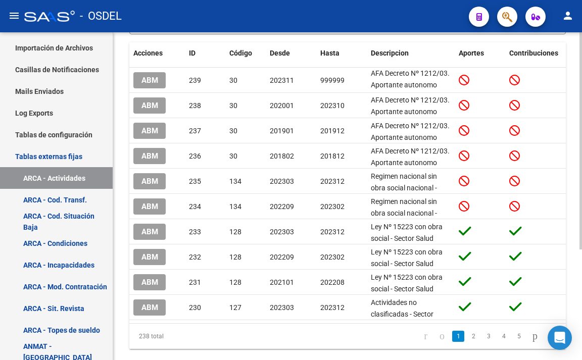
click at [571, 223] on div "Tablas SICOSS ARCA SISTEMA -> TABLAS EXTERNAS -> ARCA Actividades add Crear Act…" at bounding box center [348, 134] width 471 height 494
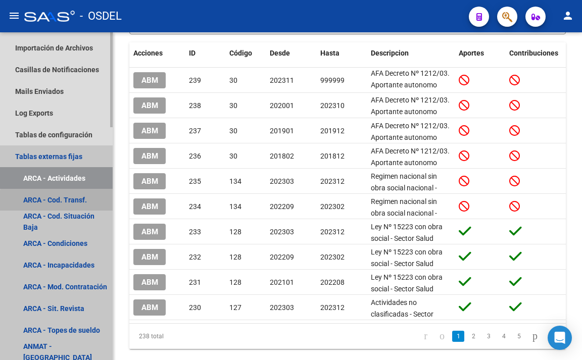
click at [87, 203] on link "ARCA - Cod. Transf." at bounding box center [56, 200] width 113 height 22
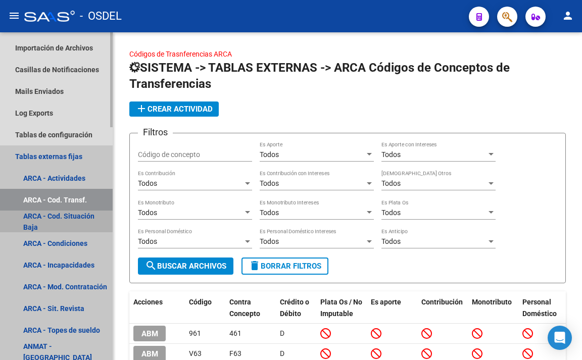
click at [84, 212] on link "ARCA - Cod. Situación Baja" at bounding box center [56, 222] width 113 height 22
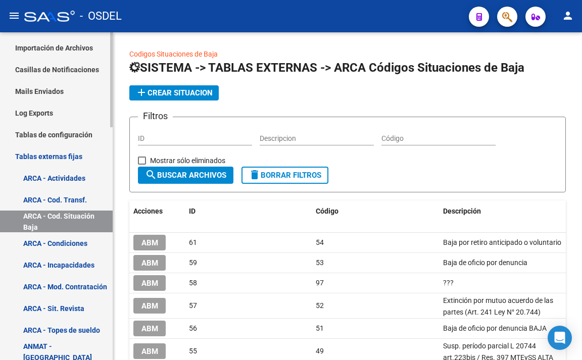
click at [78, 238] on link "ARCA - Condiciones" at bounding box center [56, 243] width 113 height 22
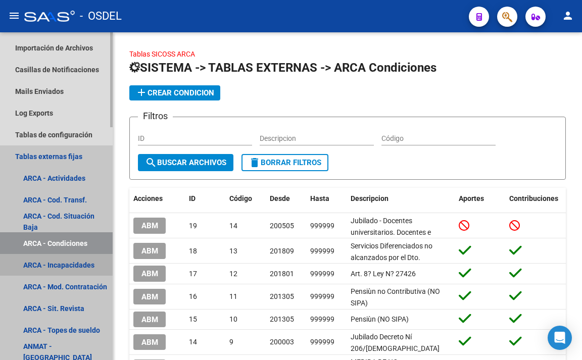
click at [74, 265] on link "ARCA - Incapacidades" at bounding box center [56, 265] width 113 height 22
